Goal: Task Accomplishment & Management: Use online tool/utility

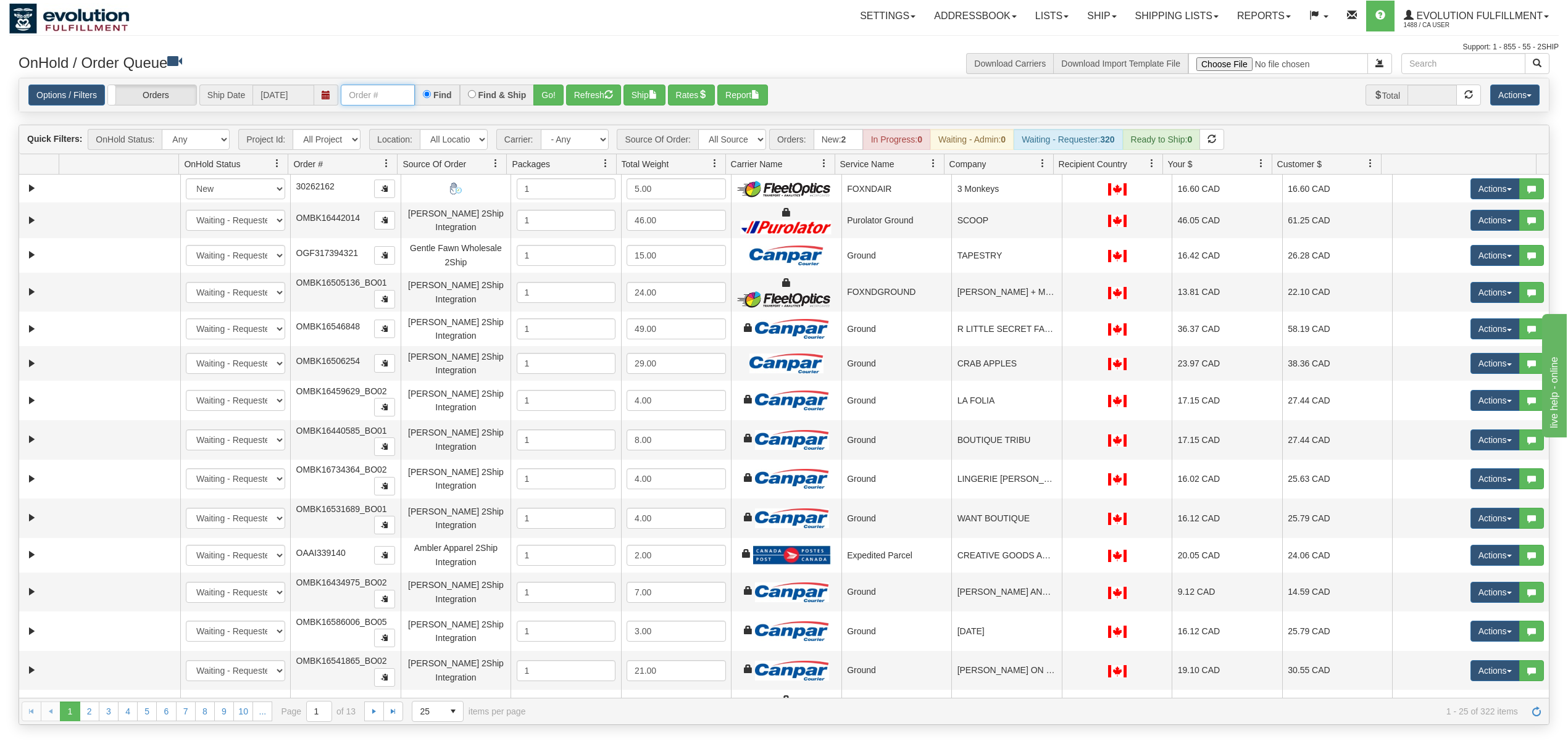
click at [415, 96] on input "text" at bounding box center [377, 95] width 74 height 21
click at [546, 95] on button "Go!" at bounding box center [548, 95] width 30 height 21
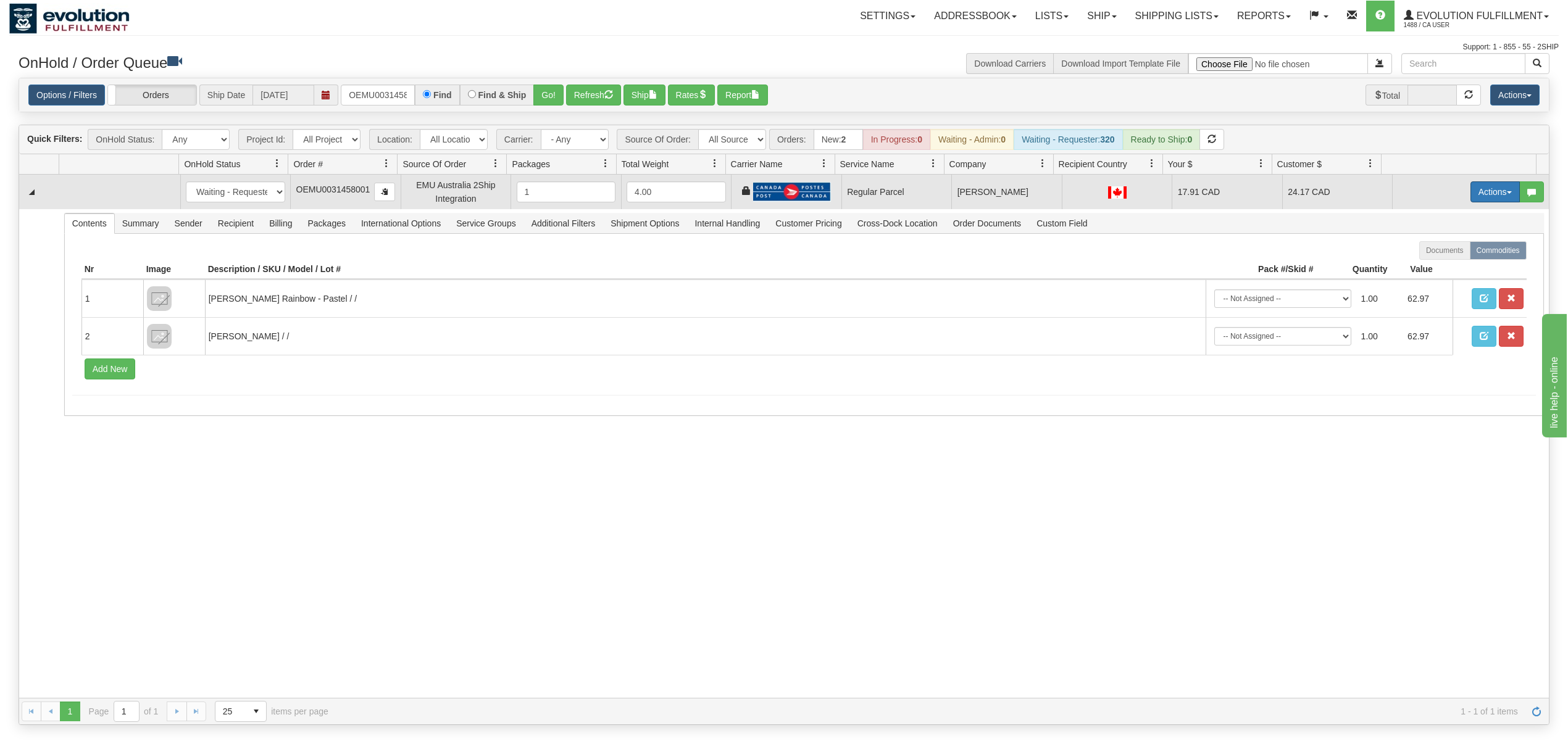
click at [1488, 189] on button "Actions" at bounding box center [1495, 191] width 50 height 21
click at [1453, 250] on span "Rate All Services" at bounding box center [1470, 247] width 74 height 10
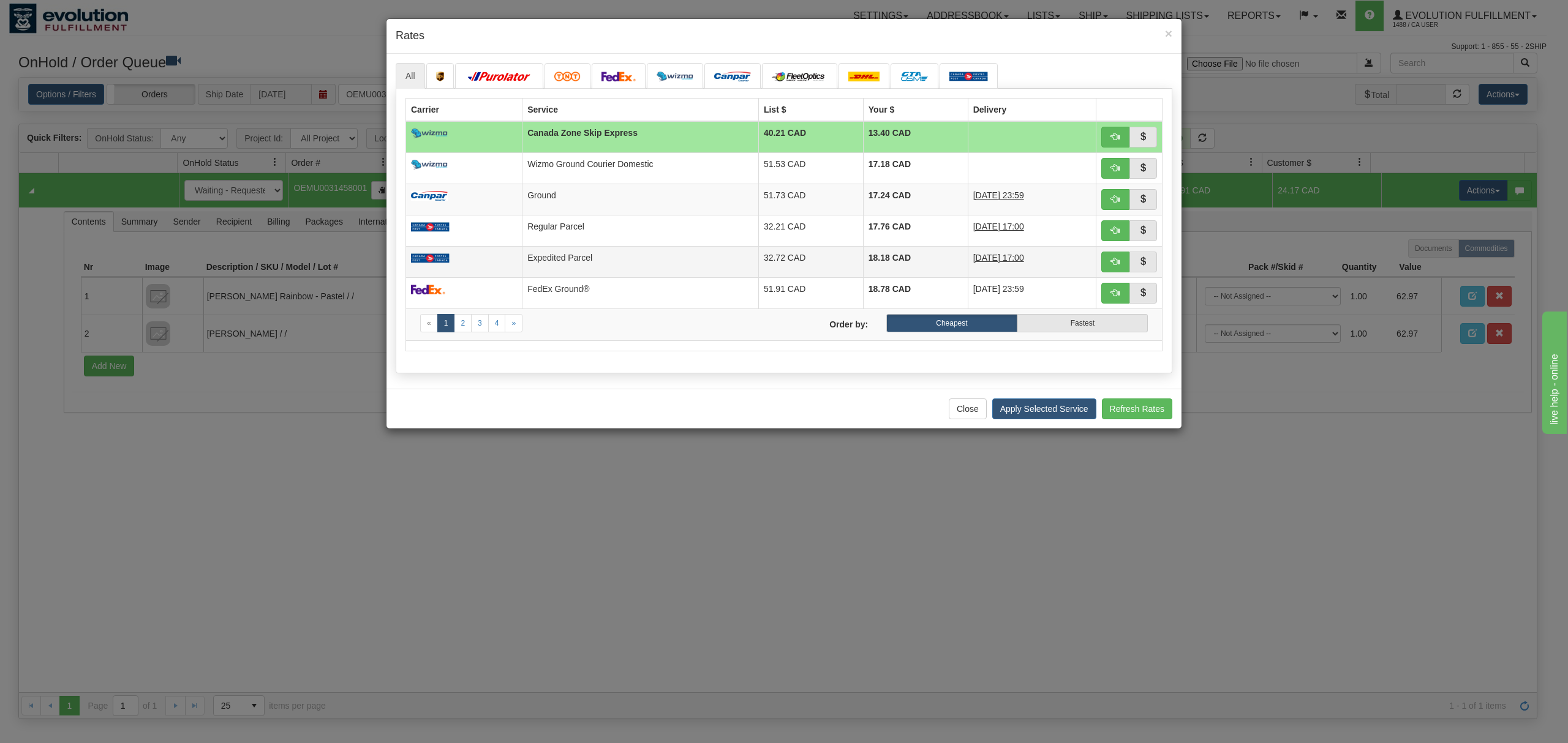
click at [530, 262] on td "Expedited Parcel" at bounding box center [640, 262] width 236 height 31
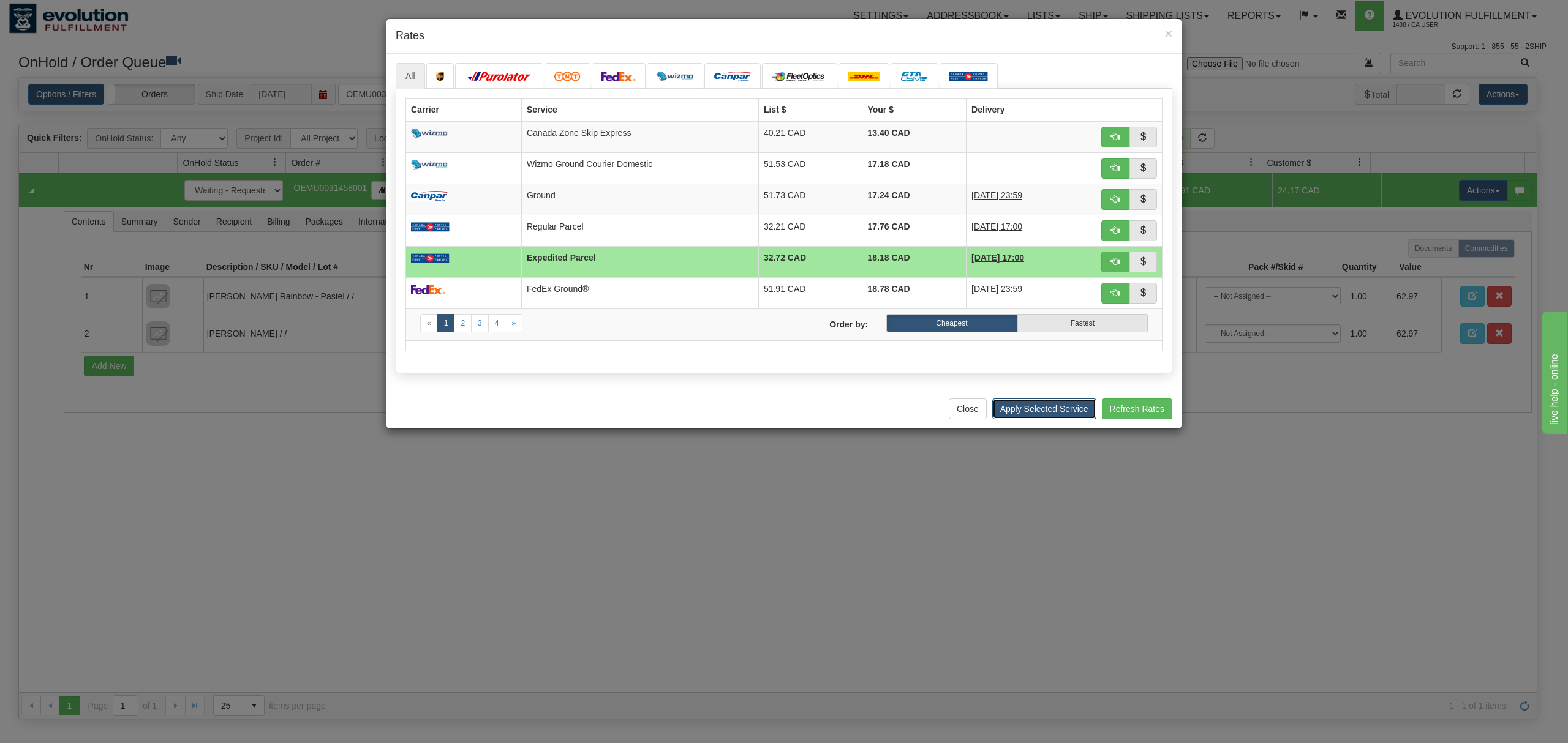
click at [1022, 410] on button "Apply Selected Service" at bounding box center [1044, 408] width 104 height 21
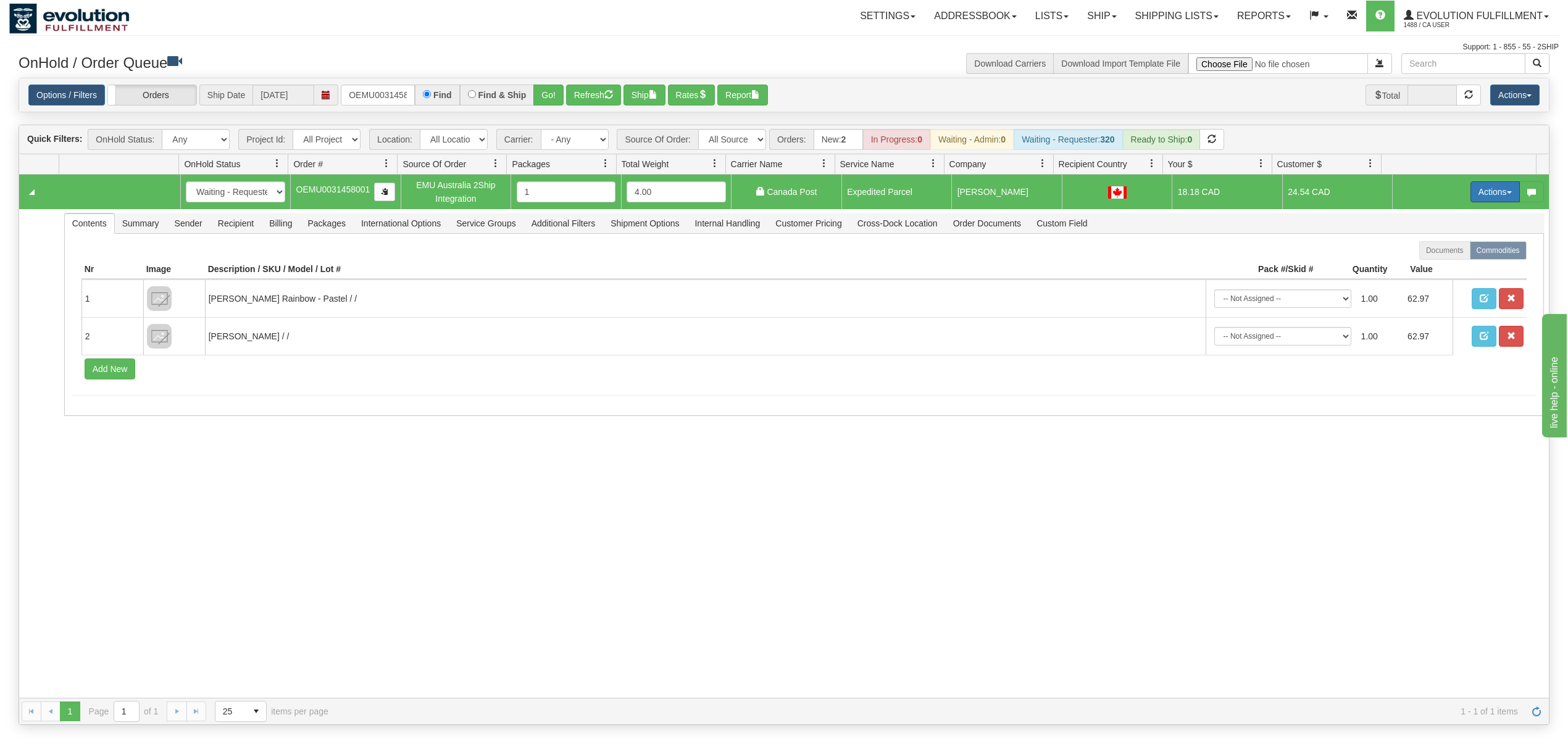
click at [1477, 189] on button "Actions" at bounding box center [1495, 191] width 50 height 21
click at [1435, 268] on span "Ship" at bounding box center [1446, 263] width 26 height 10
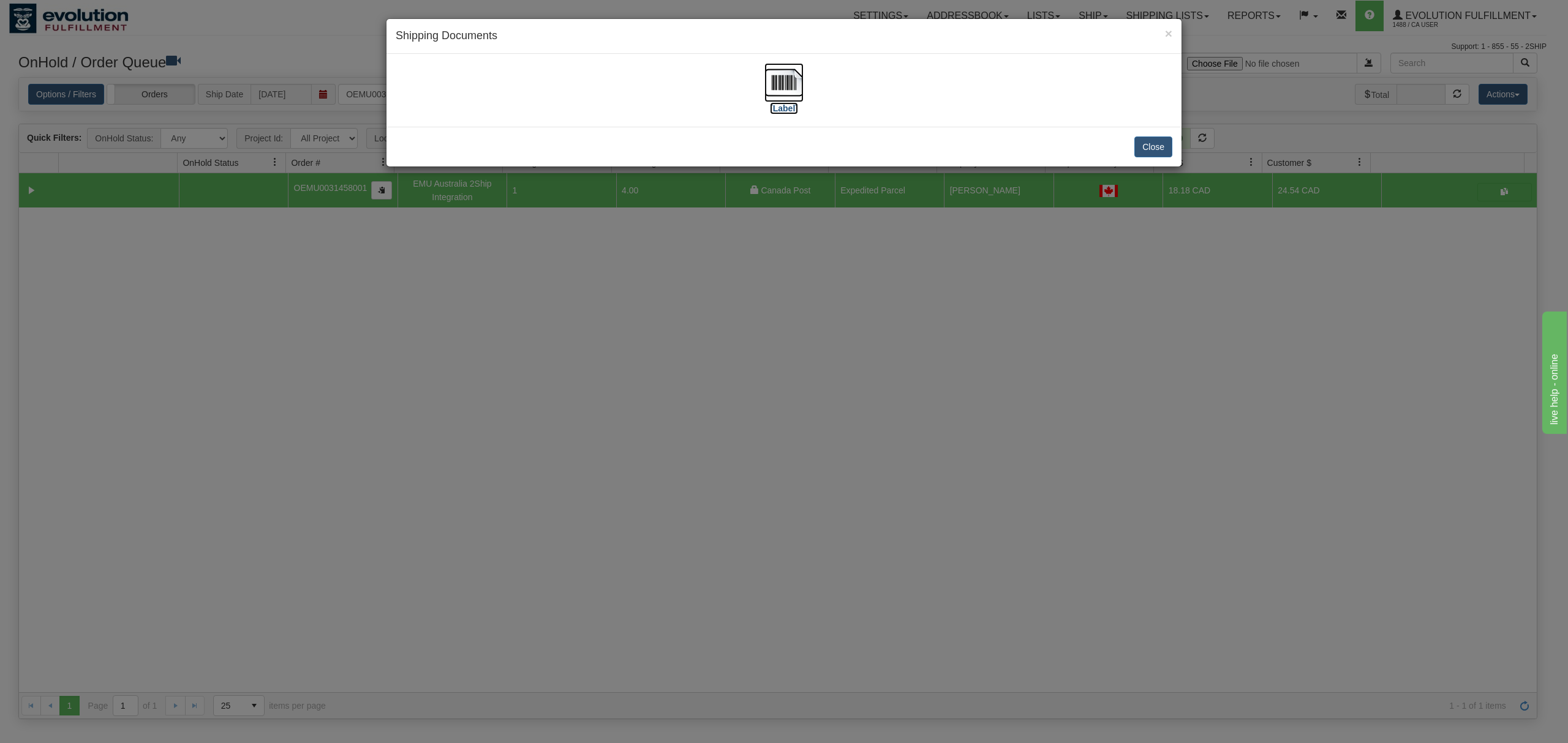
click at [794, 87] on img at bounding box center [783, 83] width 39 height 39
click at [1161, 145] on button "Close" at bounding box center [1153, 146] width 38 height 21
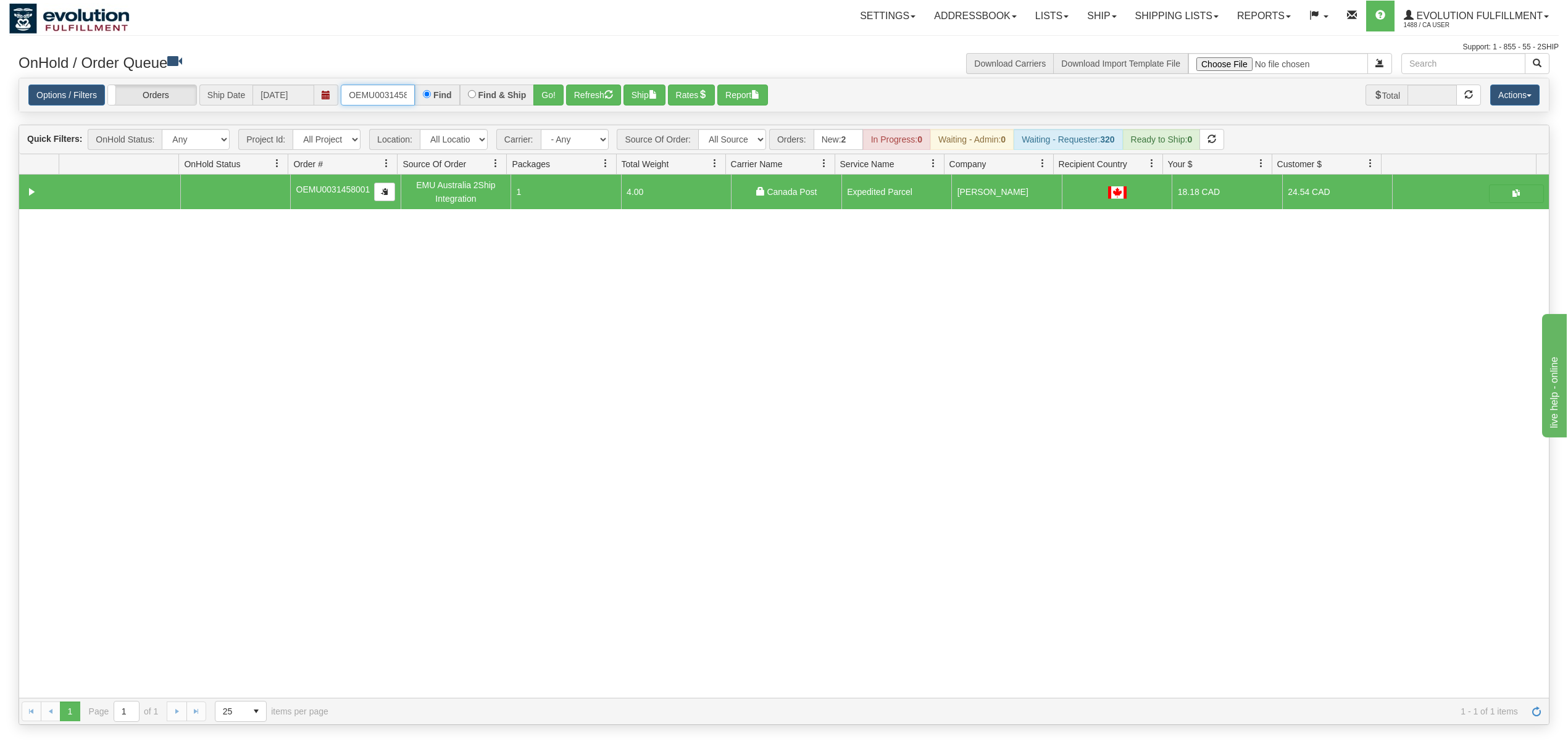
click at [359, 97] on input "OEMU0031458001" at bounding box center [377, 95] width 74 height 21
type input "OEMU0030220001"
click at [561, 89] on button "Go!" at bounding box center [548, 95] width 30 height 21
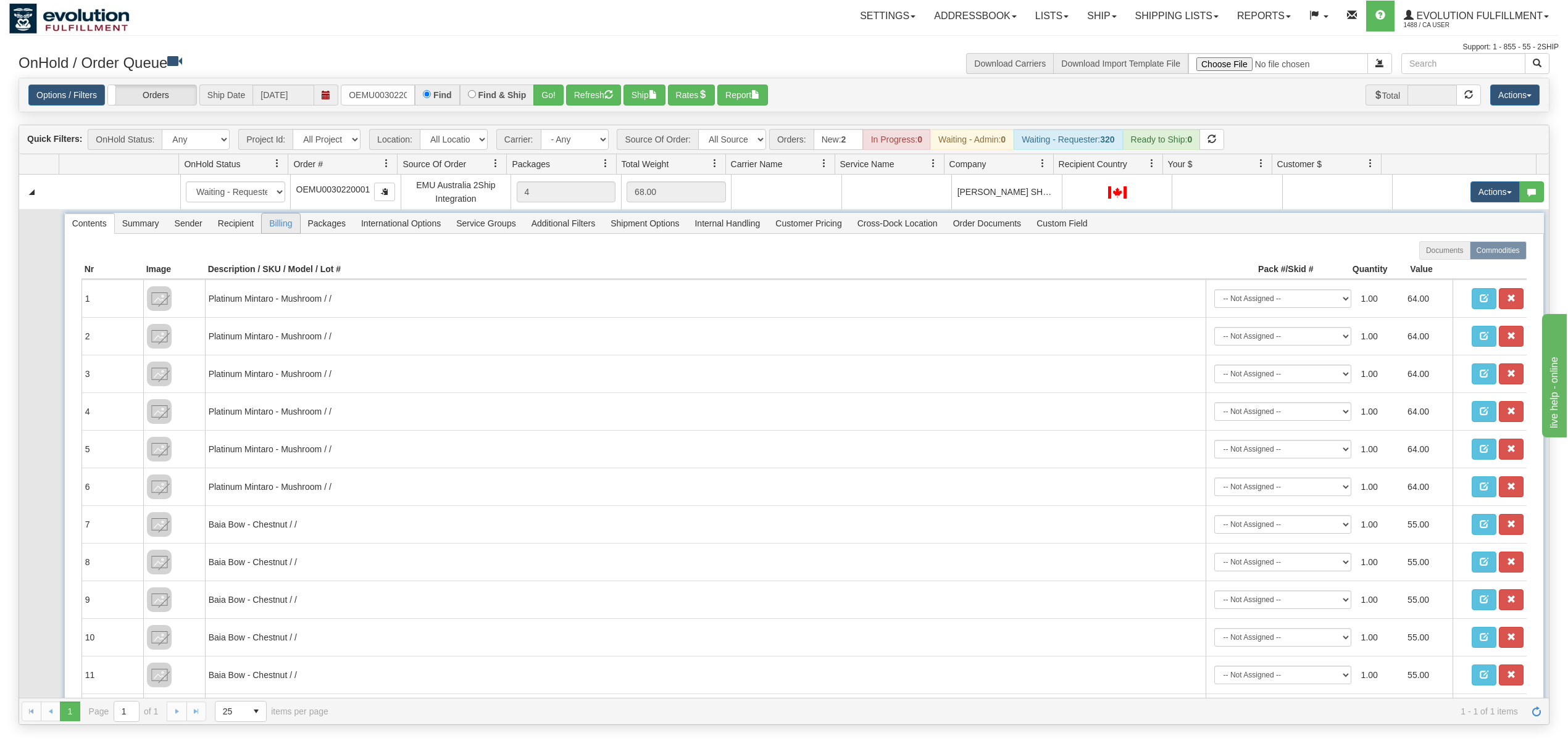
click at [295, 223] on span "Billing" at bounding box center [281, 223] width 38 height 19
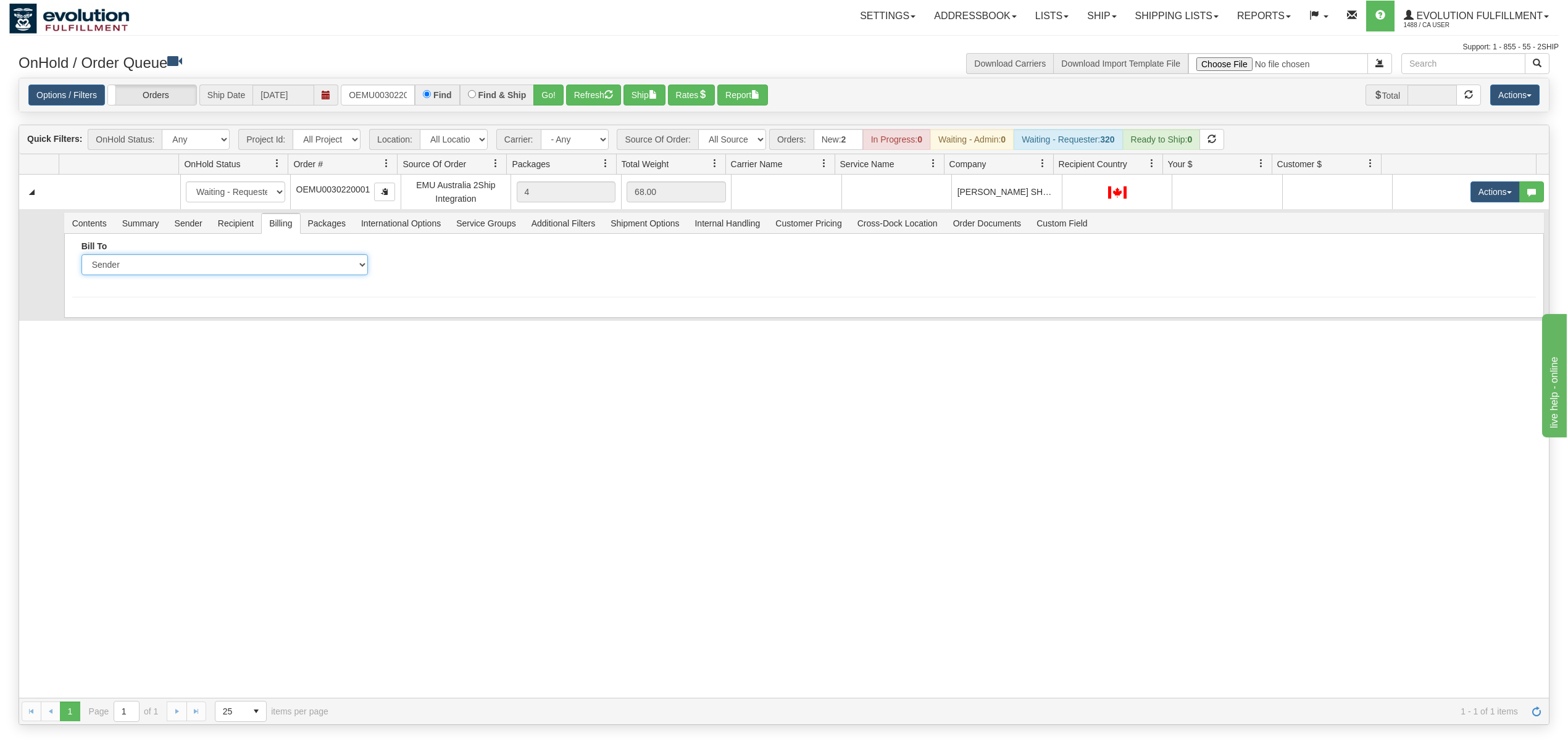
drag, startPoint x: 253, startPoint y: 268, endPoint x: 248, endPoint y: 274, distance: 7.8
click at [253, 268] on select "Sender Recipient Third Party Collect" at bounding box center [224, 264] width 287 height 21
select select "2"
click at [81, 256] on select "Sender Recipient Third Party Collect" at bounding box center [224, 264] width 287 height 21
click at [455, 275] on input "Account" at bounding box center [530, 264] width 287 height 21
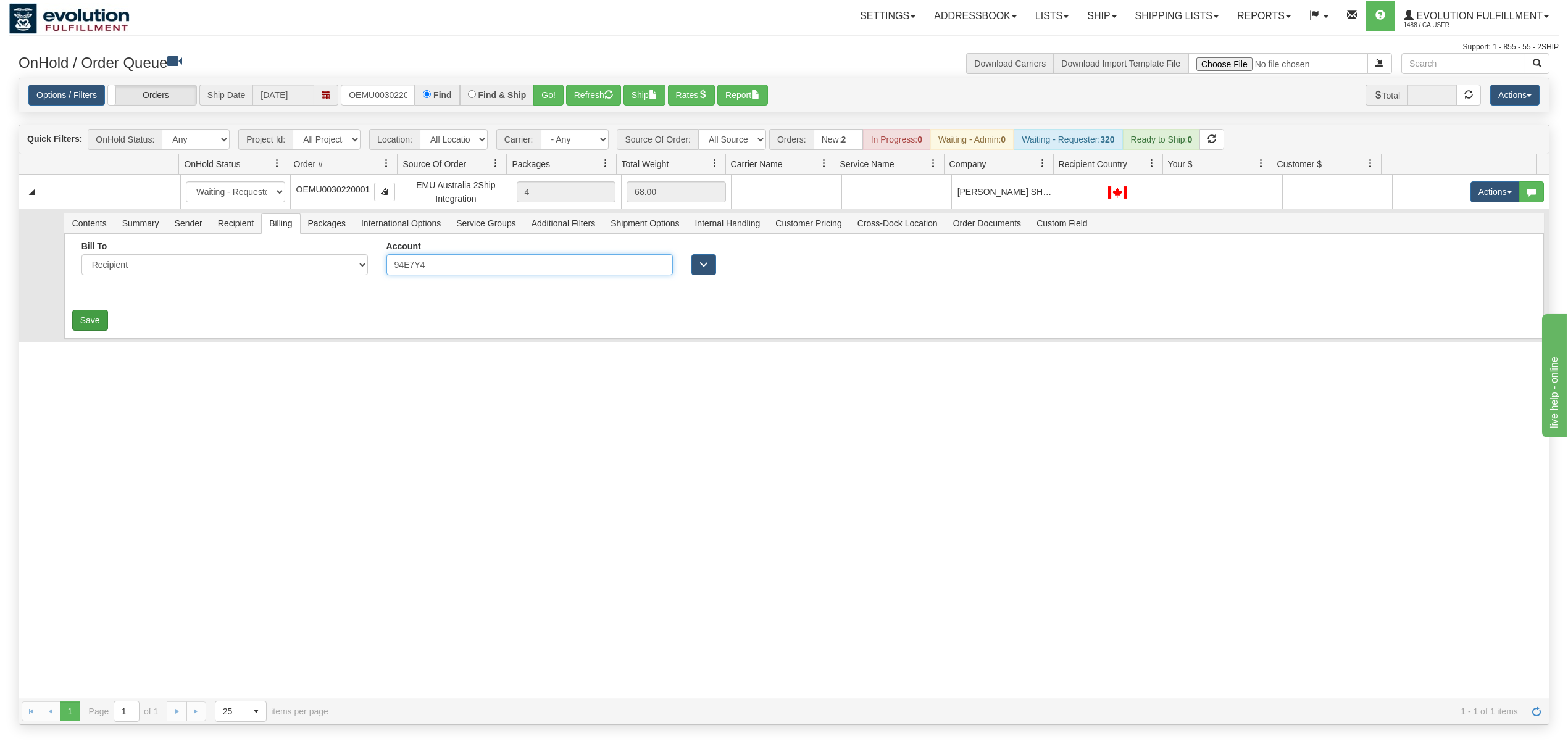
type input "94E7Y4"
click at [80, 316] on button "Save" at bounding box center [90, 320] width 36 height 21
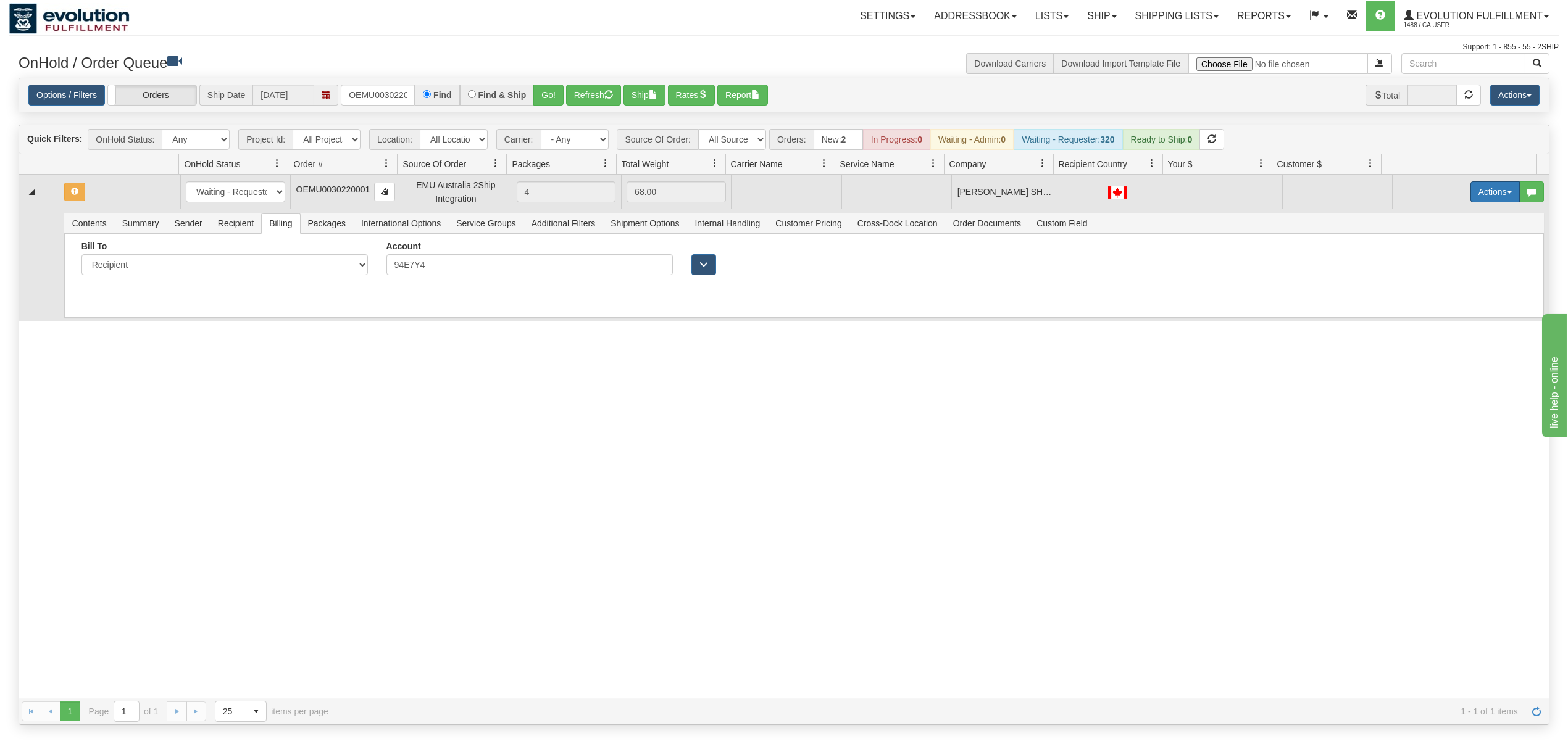
click at [1487, 188] on button "Actions" at bounding box center [1495, 191] width 50 height 21
click at [1438, 256] on link "Rate All Services" at bounding box center [1469, 248] width 99 height 16
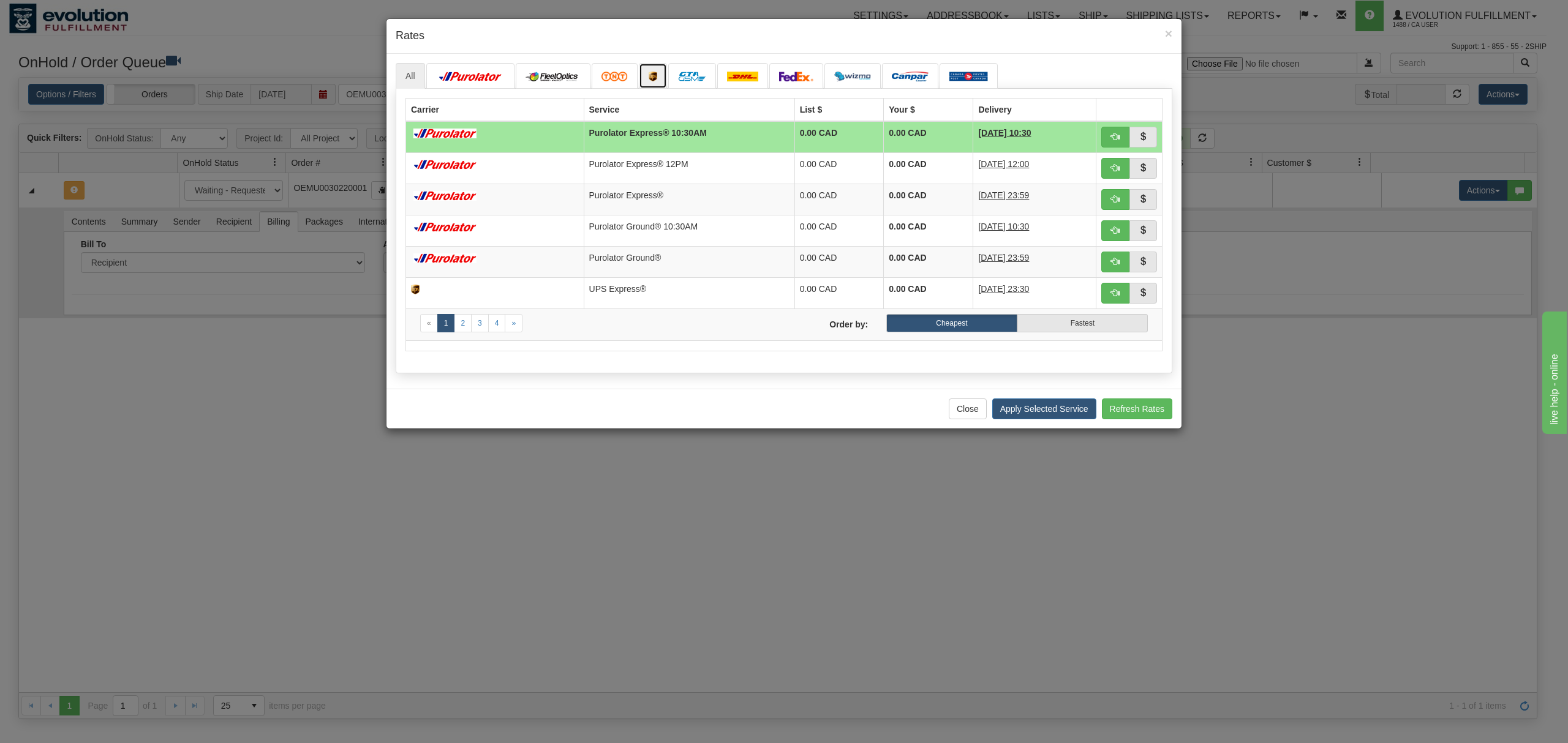
click at [664, 72] on link at bounding box center [653, 76] width 28 height 26
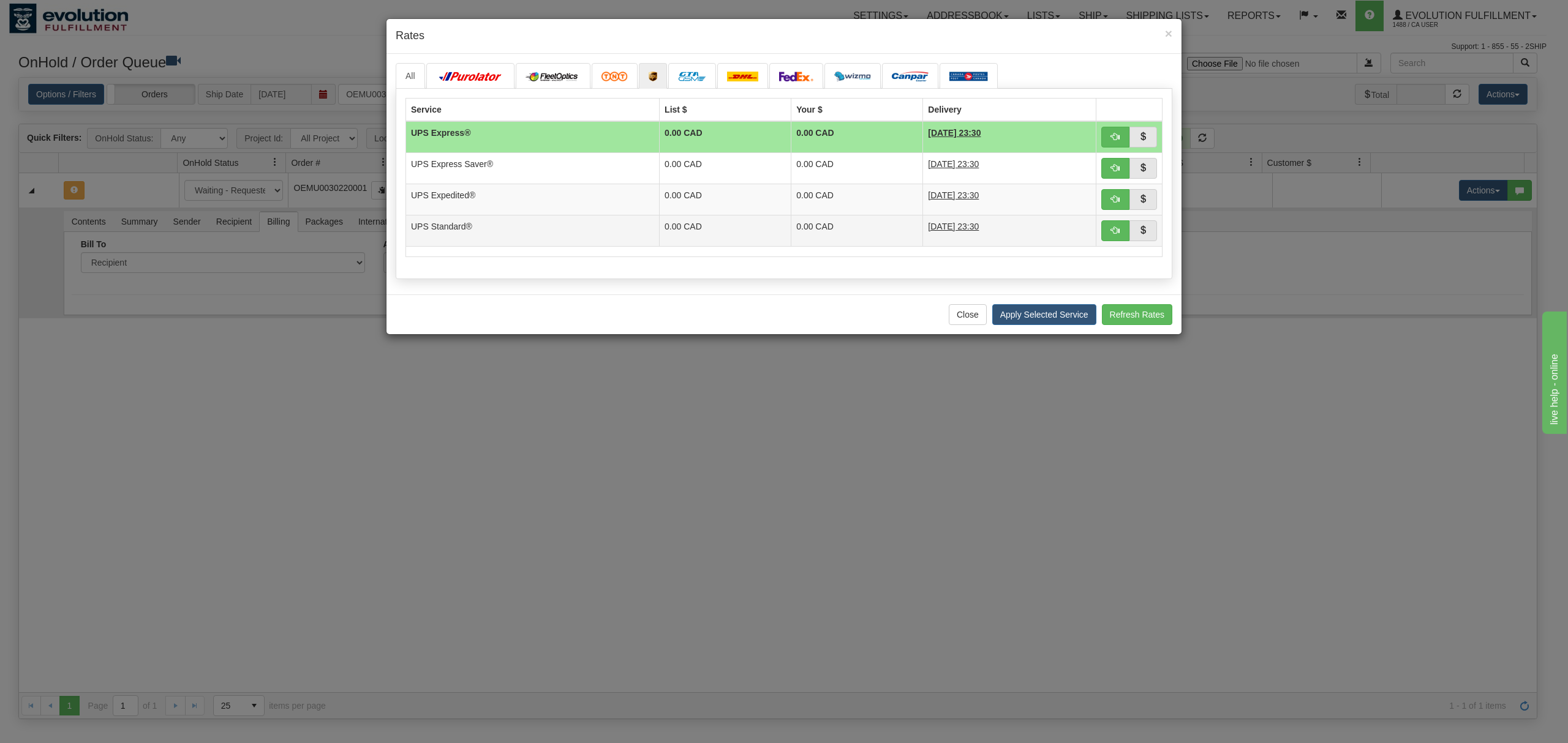
click at [639, 235] on td "UPS Standard®" at bounding box center [533, 230] width 254 height 31
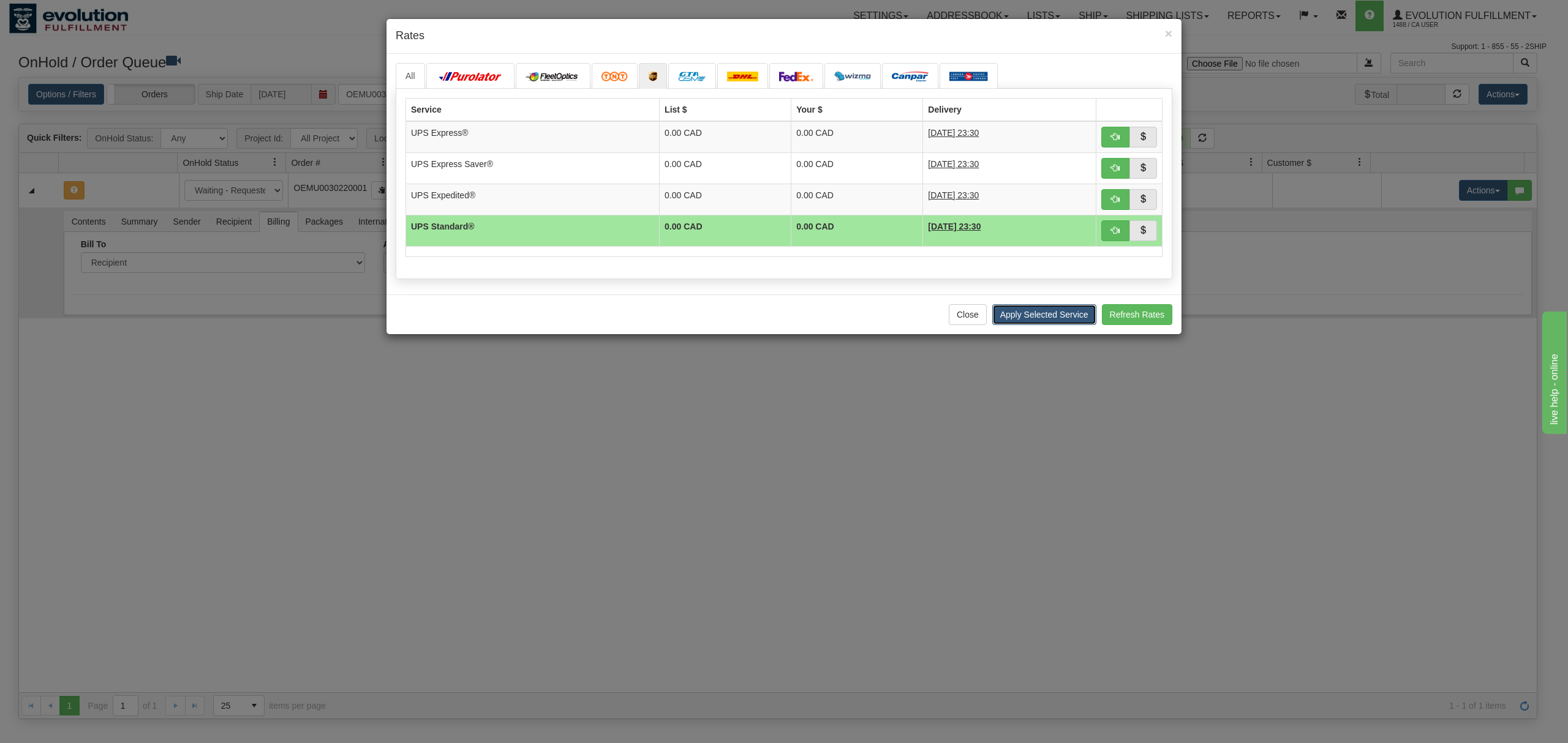
click at [1012, 315] on button "Apply Selected Service" at bounding box center [1044, 314] width 104 height 21
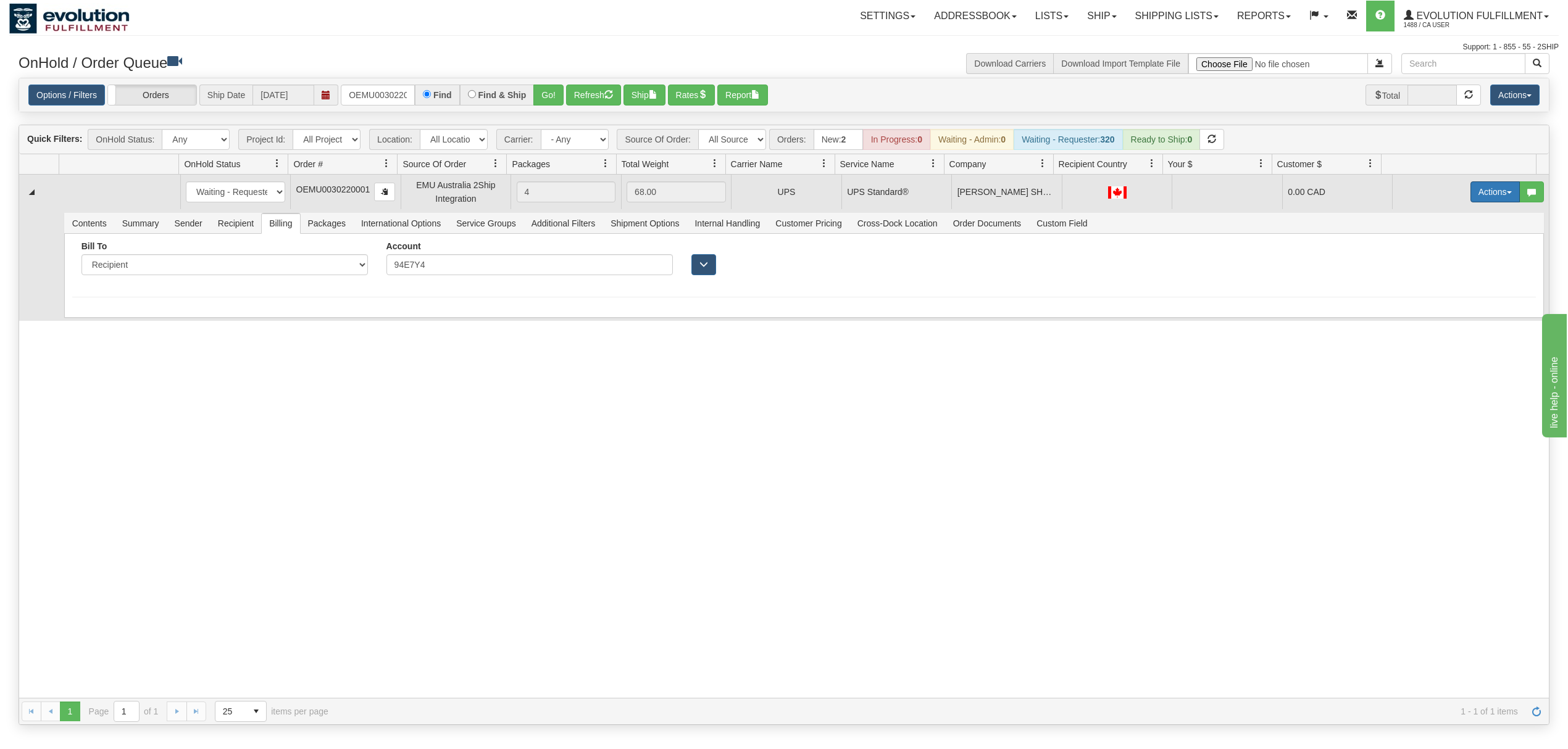
click at [1481, 203] on button "Actions" at bounding box center [1495, 191] width 50 height 21
click at [1444, 268] on link "Ship" at bounding box center [1469, 264] width 99 height 16
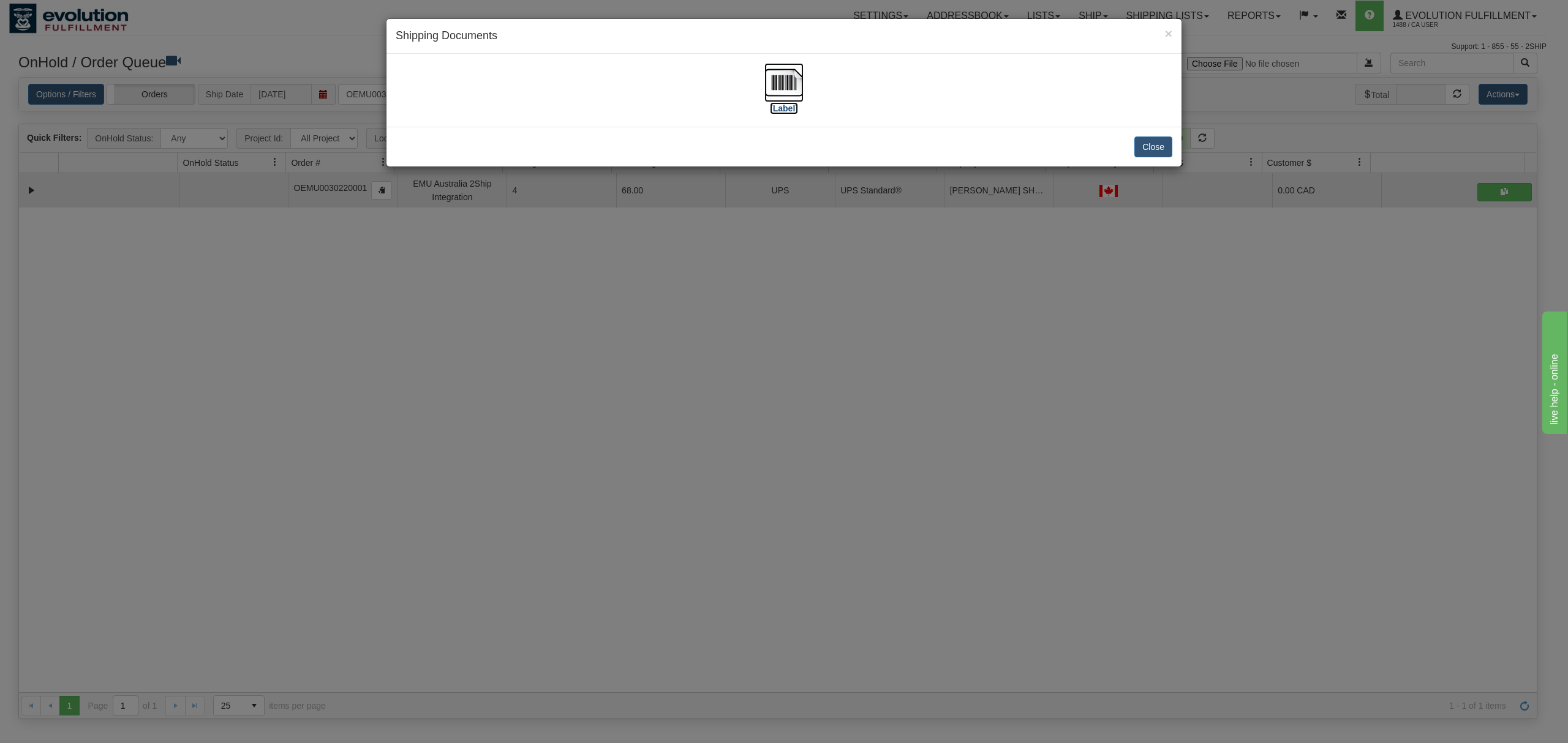
click at [790, 73] on img at bounding box center [783, 83] width 39 height 39
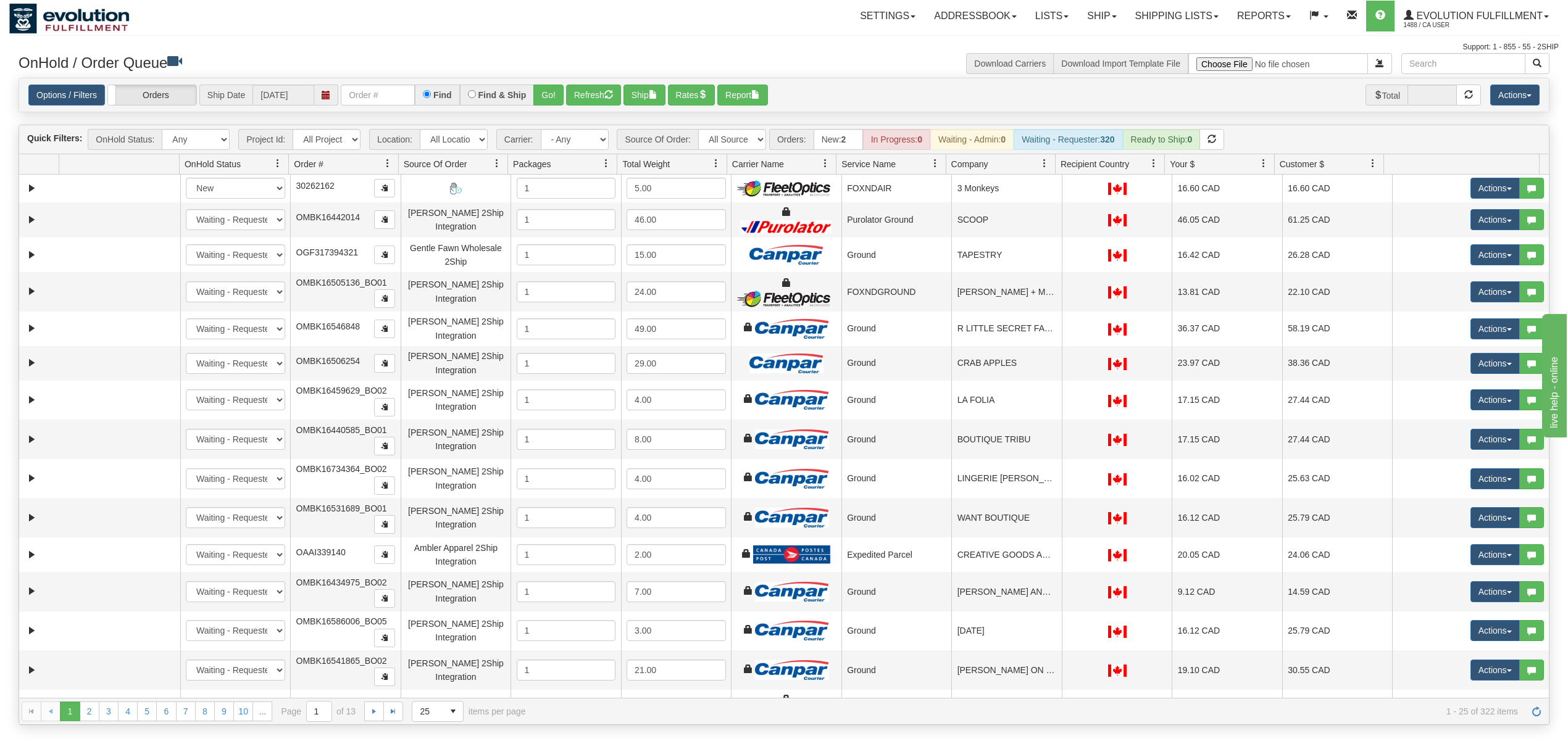
drag, startPoint x: 422, startPoint y: 95, endPoint x: 431, endPoint y: 99, distance: 9.8
click at [422, 95] on div "Find" at bounding box center [437, 95] width 44 height 21
click at [396, 99] on input "text" at bounding box center [377, 95] width 74 height 21
type input "OEMU0031451001"
drag, startPoint x: 559, startPoint y: 97, endPoint x: 717, endPoint y: 15, distance: 178.0
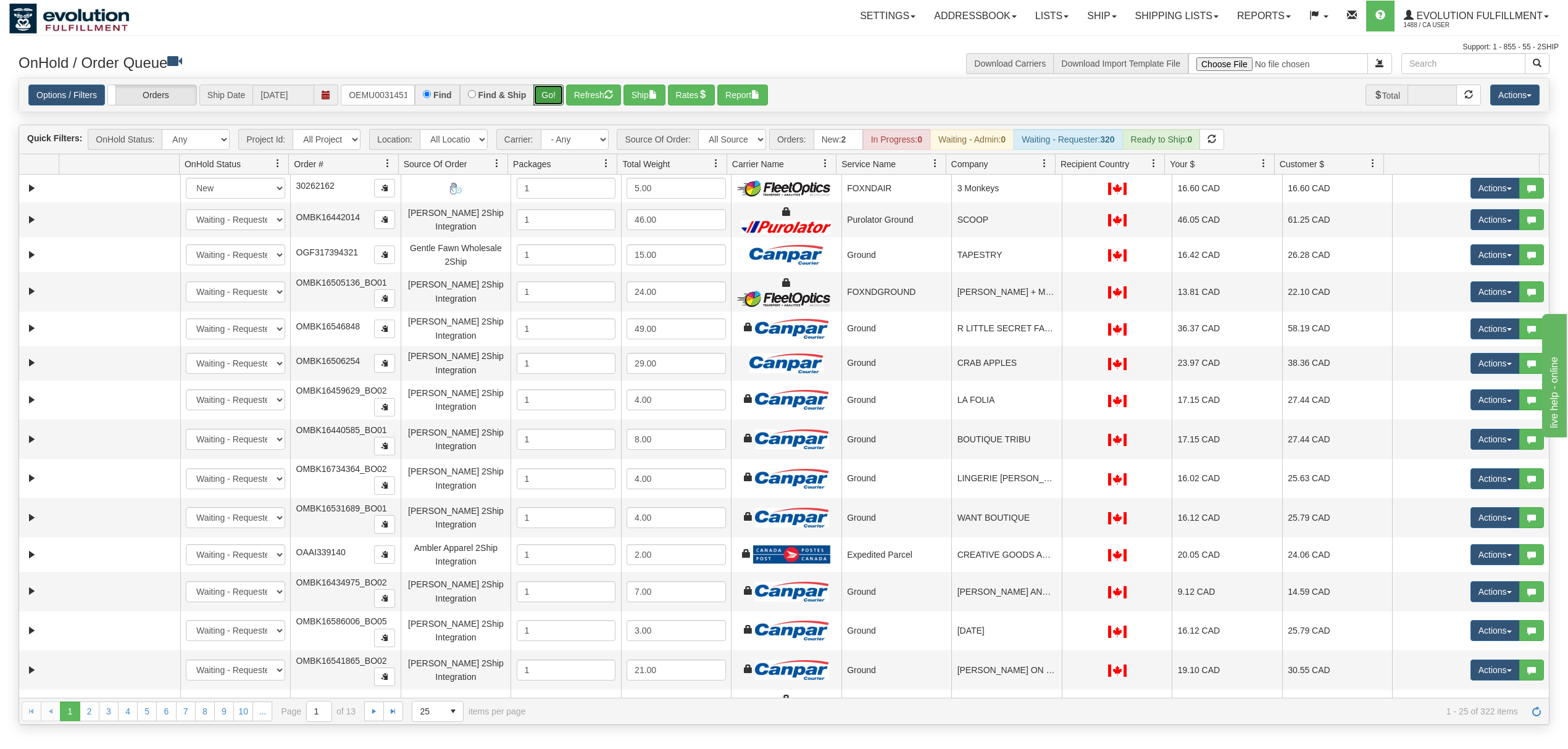
click at [567, 92] on div "Options / Filters Group Shipments Orders Ship Date [DATE] OEMU0031451001 Find F…" at bounding box center [784, 95] width 1512 height 21
click at [551, 90] on button "Go!" at bounding box center [548, 95] width 30 height 21
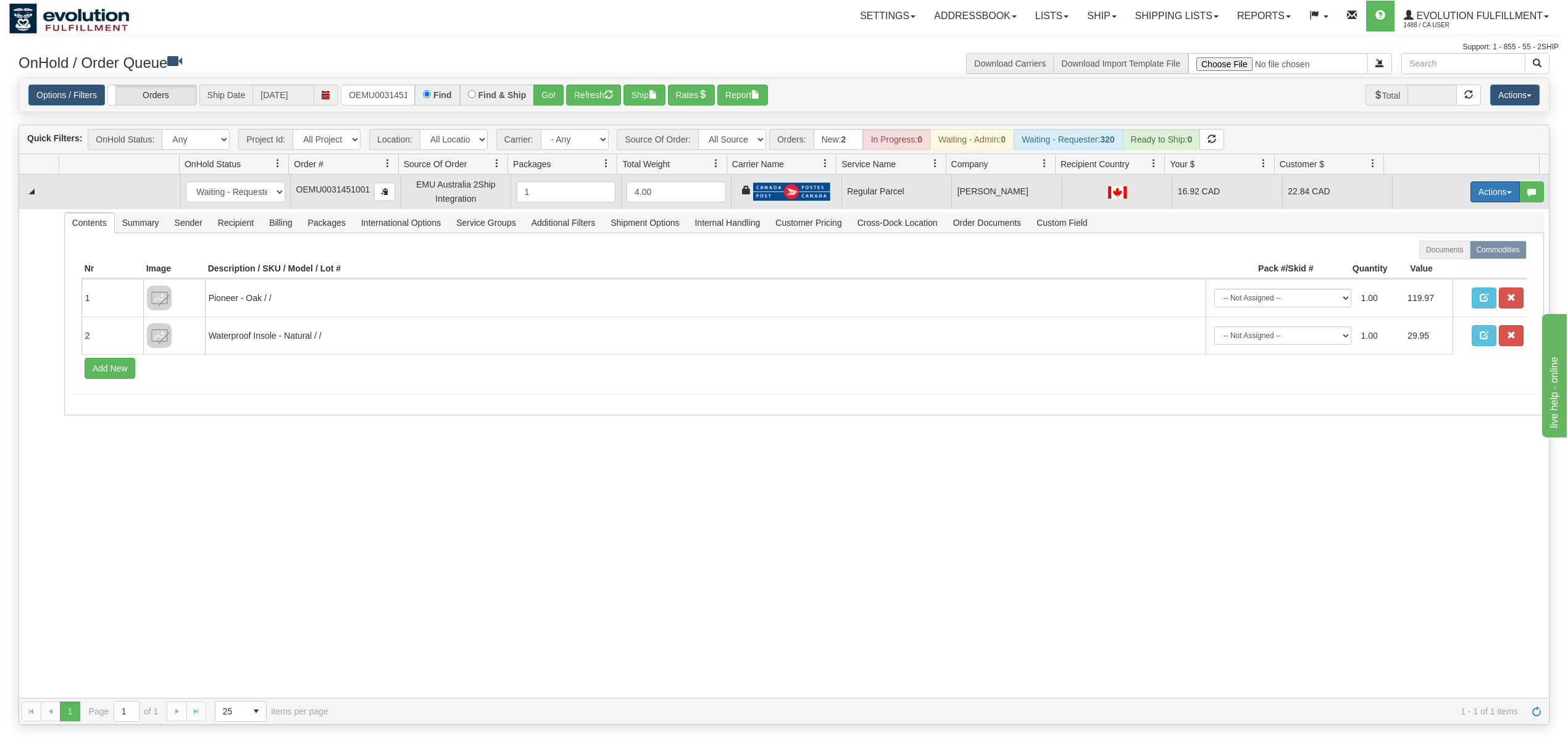
click at [1175, 195] on button "Actions" at bounding box center [1495, 191] width 50 height 21
click at [1175, 250] on span "Rate All Services" at bounding box center [1470, 247] width 74 height 10
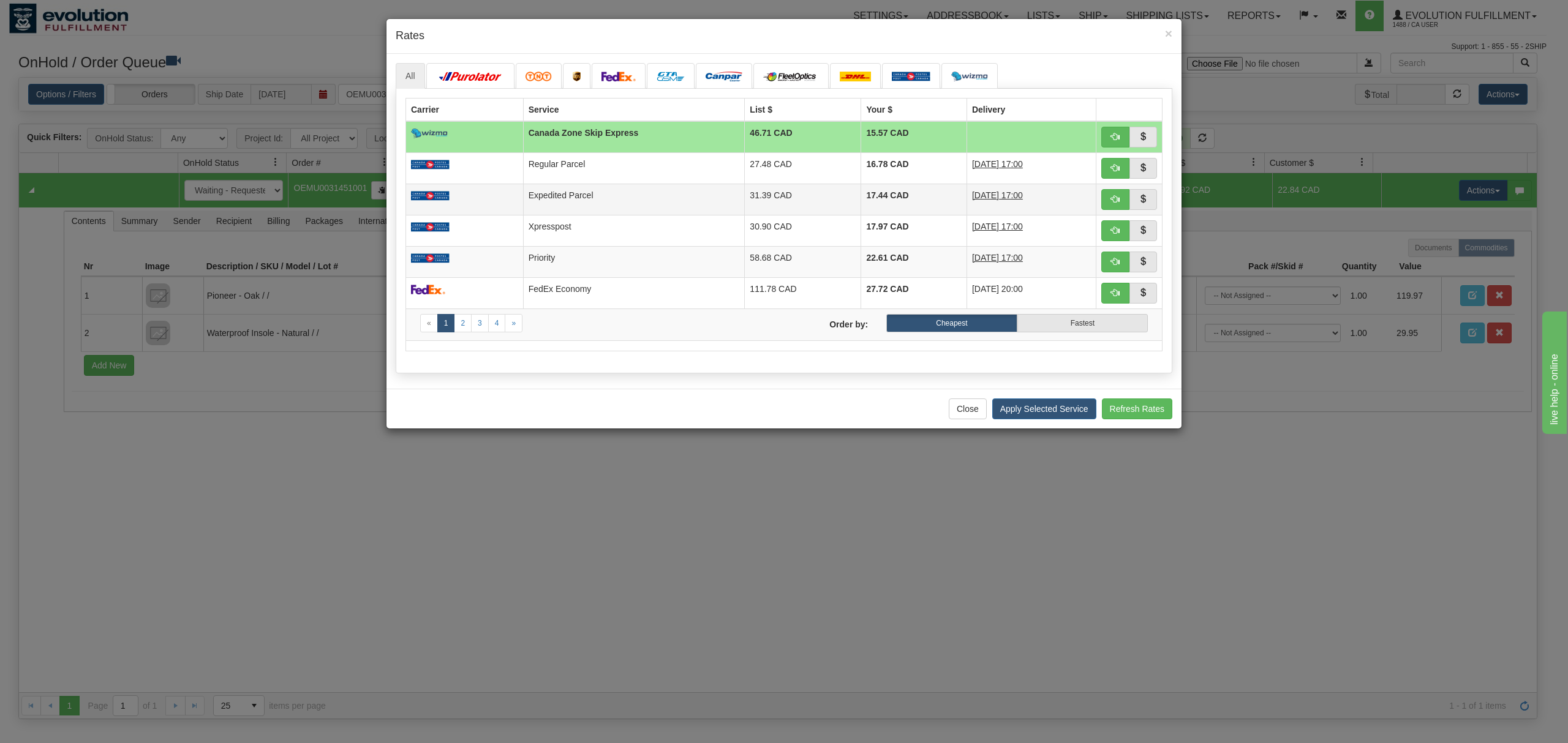
click at [664, 194] on td "Expedited Parcel" at bounding box center [633, 199] width 222 height 31
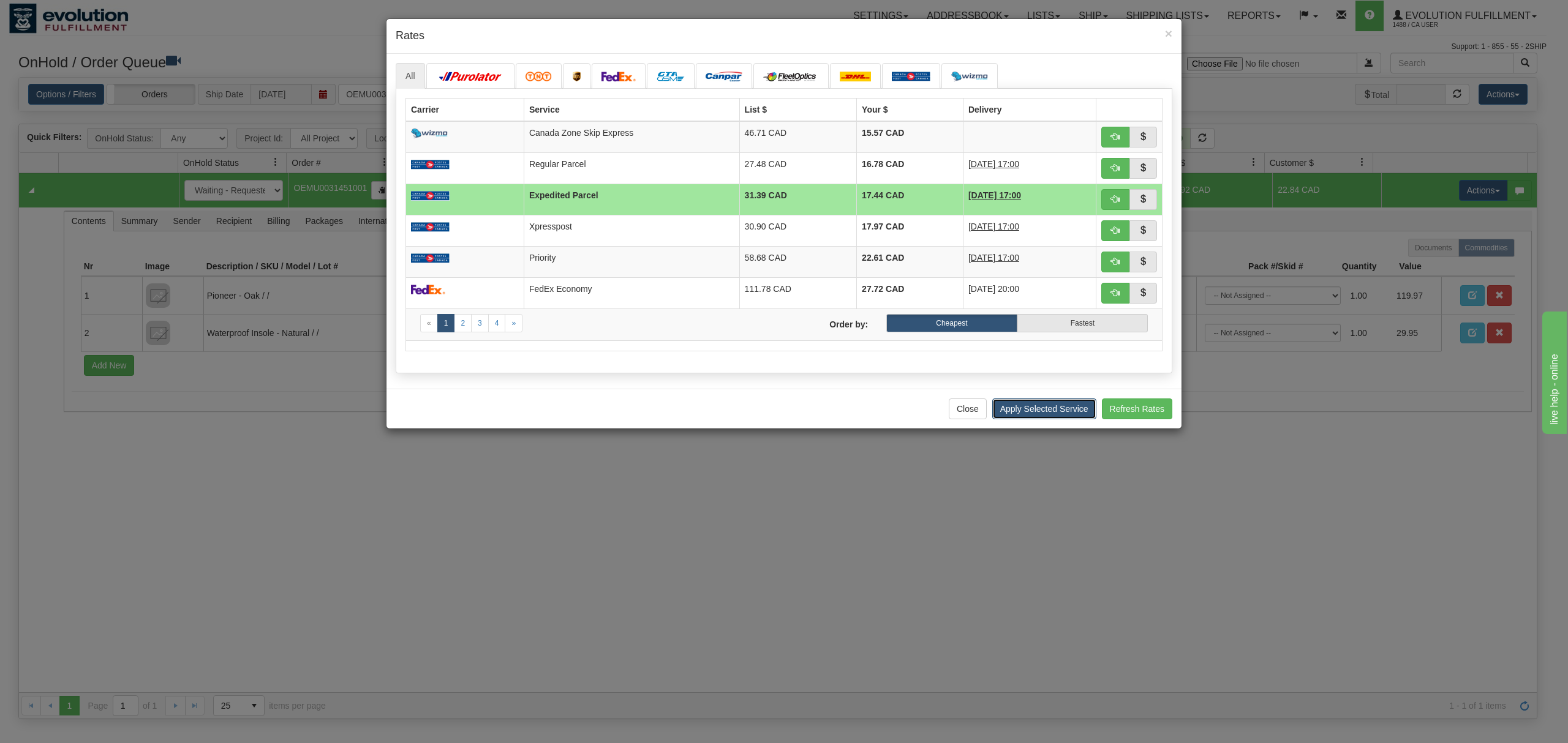
click at [1050, 409] on button "Apply Selected Service" at bounding box center [1044, 408] width 104 height 21
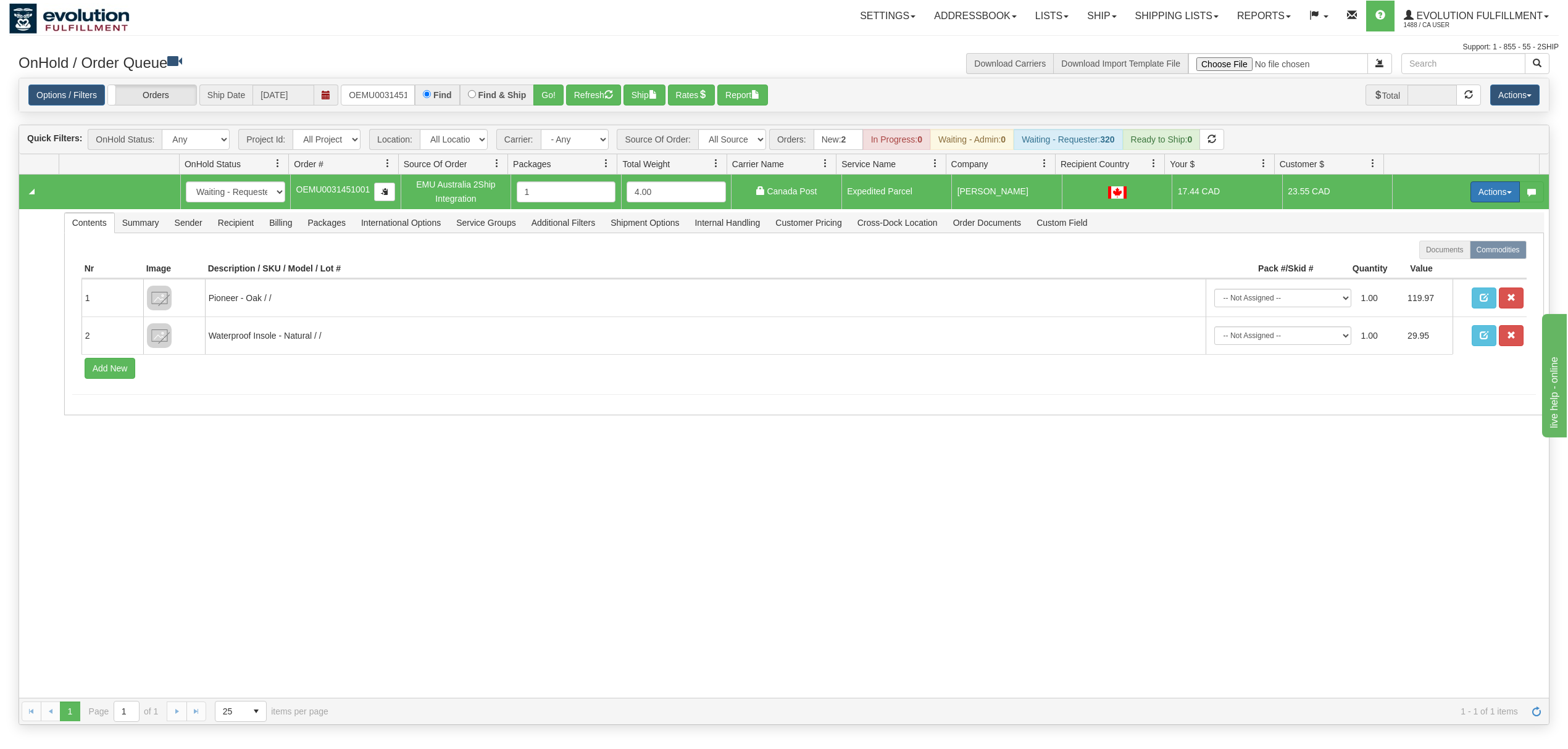
click at [1175, 185] on button "Actions" at bounding box center [1495, 191] width 50 height 21
click at [1175, 268] on span "Ship" at bounding box center [1446, 263] width 26 height 10
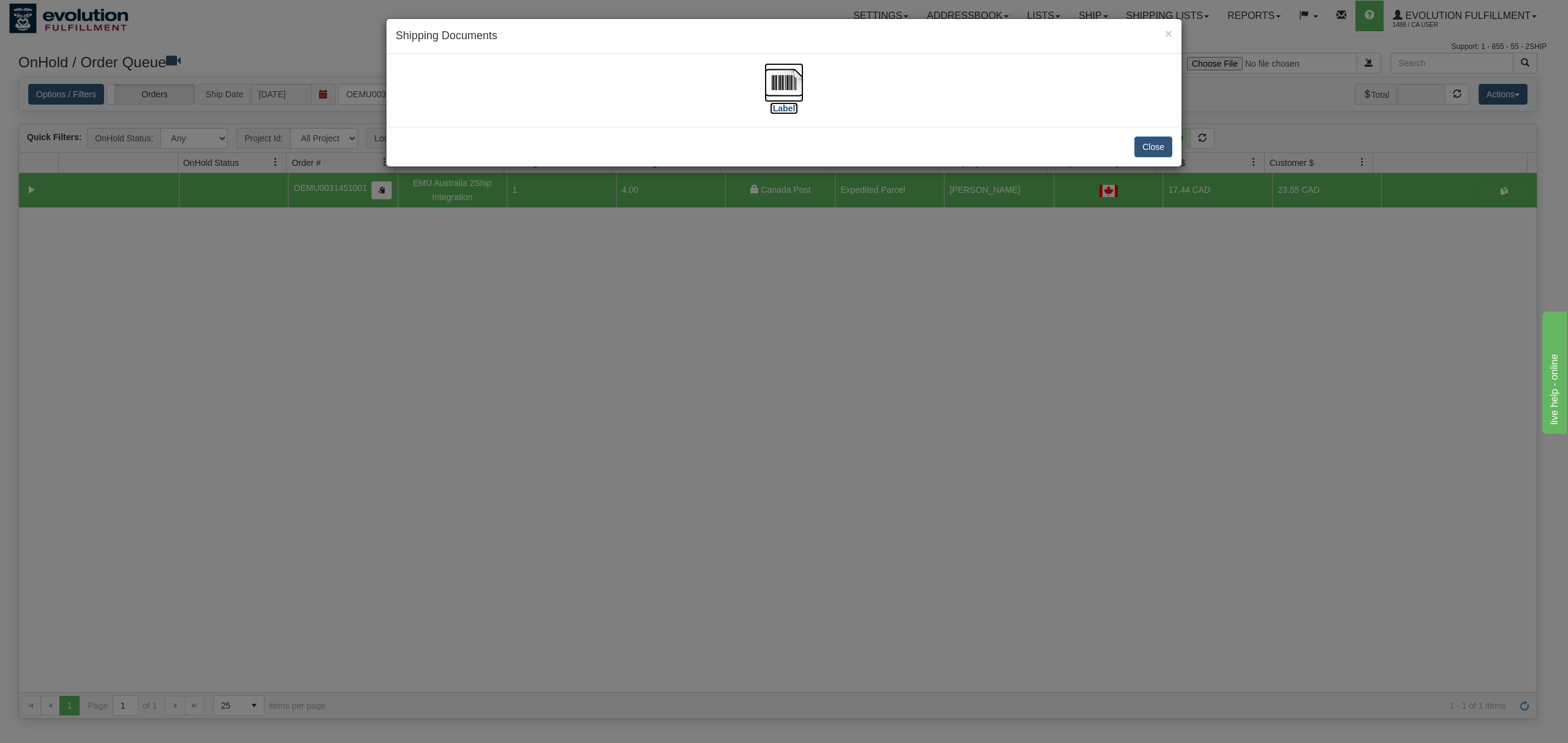
click at [791, 82] on img at bounding box center [783, 83] width 39 height 39
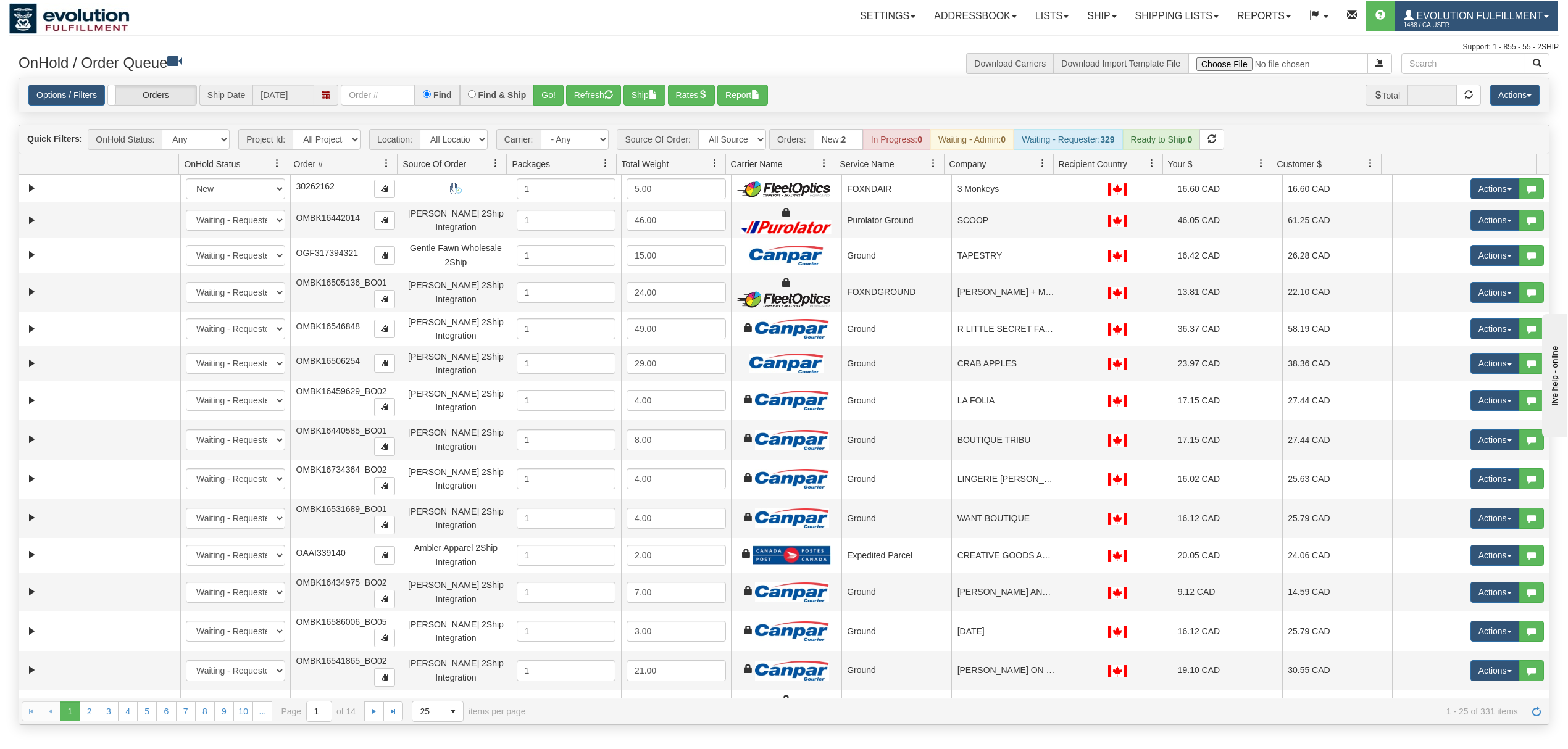
click at [1467, 15] on span "Evolution Fulfillment" at bounding box center [1478, 16] width 129 height 11
click at [1475, 79] on span "LOG OUT" at bounding box center [1476, 75] width 39 height 10
